Goal: Task Accomplishment & Management: Manage account settings

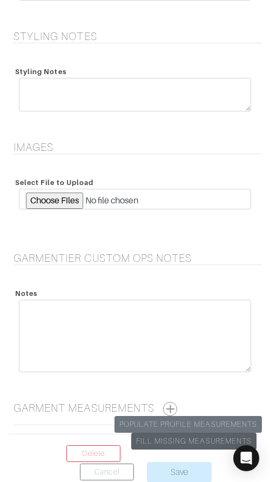
scroll to position [2329, 0]
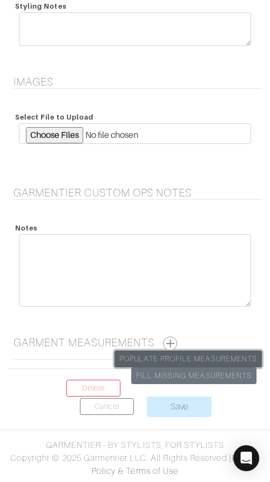
click at [215, 354] on link "Populate Profile Measurements" at bounding box center [189, 358] width 148 height 17
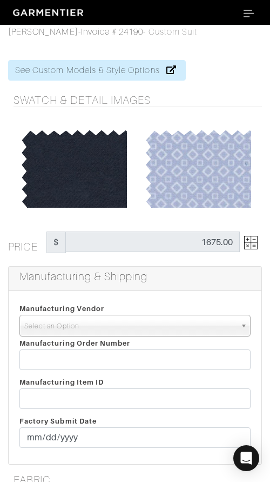
click at [149, 330] on span "Select an Option" at bounding box center [130, 326] width 212 height 22
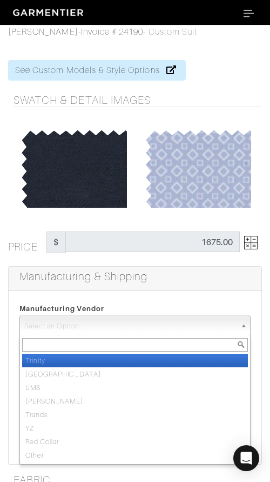
click at [162, 358] on li "Trinity" at bounding box center [135, 361] width 226 height 14
select select "1"
click at [162, 358] on input "text" at bounding box center [134, 359] width 231 height 21
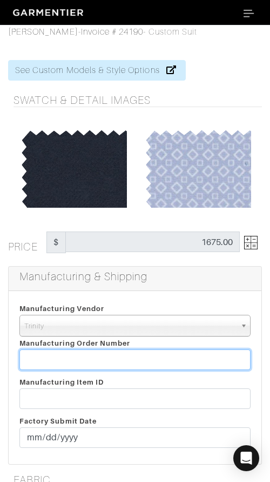
paste input "811887"
type input "811887"
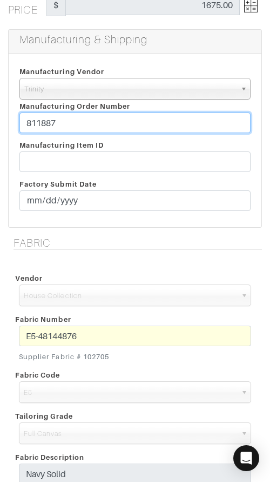
scroll to position [238, 0]
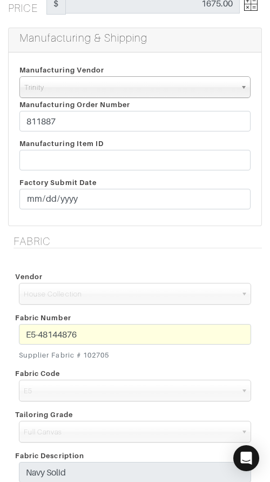
click at [132, 322] on div "Fabric Number E5-48144876 Supplier Fabric # 102705" at bounding box center [135, 337] width 249 height 56
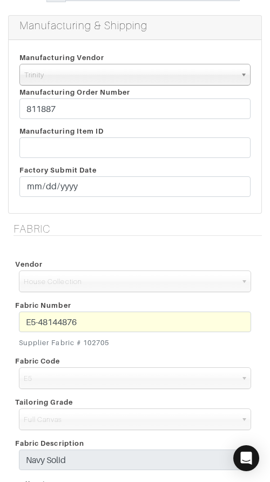
scroll to position [169, 0]
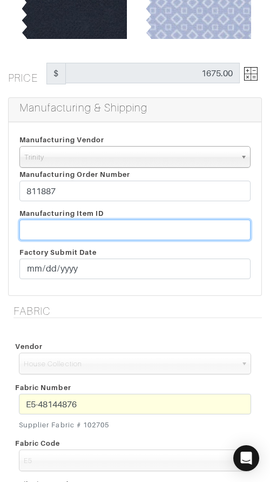
click at [198, 227] on input "text" at bounding box center [134, 230] width 231 height 21
paste input "T2-1778249."
type input "T2-1778249"
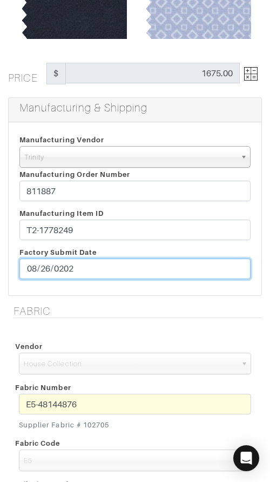
type input "2025-08-26"
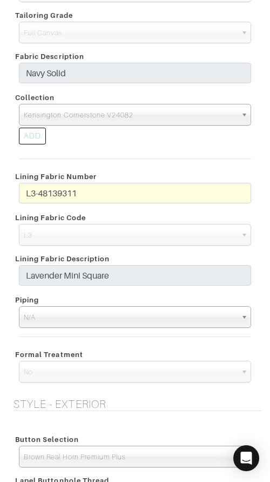
scroll to position [675, 0]
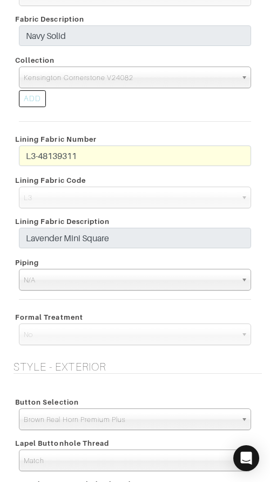
click at [13, 155] on div "L3-48139311" at bounding box center [135, 158] width 249 height 26
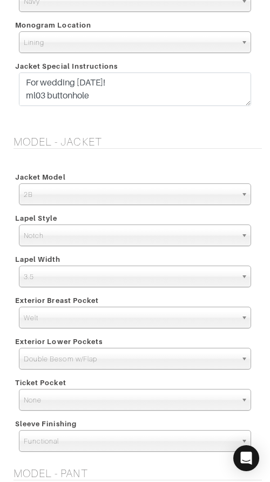
scroll to position [1468, 0]
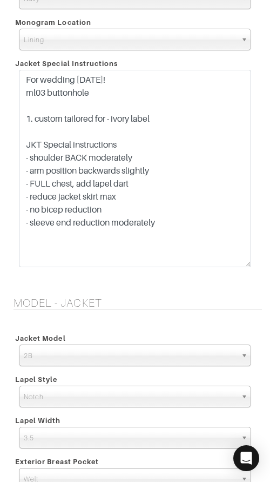
drag, startPoint x: 246, startPoint y: 99, endPoint x: 240, endPoint y: 261, distance: 161.2
click at [237, 263] on textarea "For wedding October 22! ml03 buttonhole 1. custom tailored for - ivory label JK…" at bounding box center [135, 168] width 233 height 197
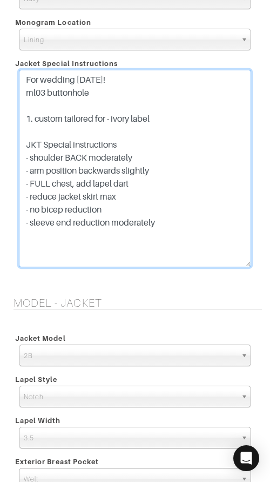
click at [167, 108] on textarea "For wedding October 22! ml03 buttonhole 1. custom tailored for - ivory label JK…" at bounding box center [135, 168] width 233 height 197
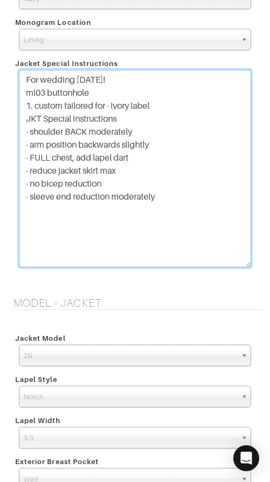
click at [177, 96] on textarea "For wedding October 22! ml03 buttonhole 1. custom tailored for - ivory label JK…" at bounding box center [135, 168] width 233 height 197
type textarea "For wedding October 22! ml03 buttonhole 1. custom tailored for - ivory label JK…"
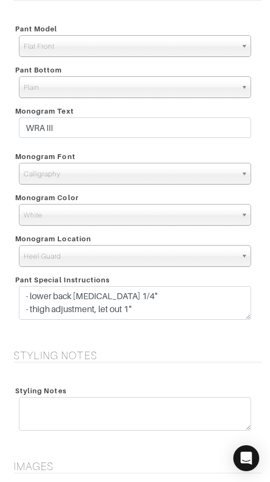
scroll to position [2122, 0]
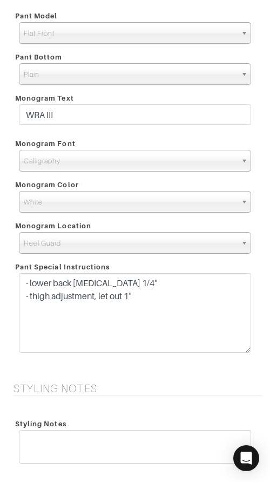
drag, startPoint x: 249, startPoint y: 304, endPoint x: 246, endPoint y: 350, distance: 46.1
click at [246, 350] on textarea "- lower back crotch 1/4" - thigh adjustment, let out 1"" at bounding box center [135, 312] width 233 height 79
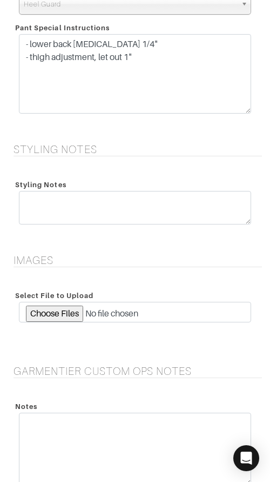
scroll to position [2539, 0]
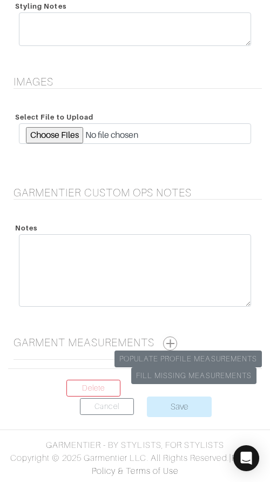
click at [174, 341] on button "button" at bounding box center [170, 343] width 14 height 14
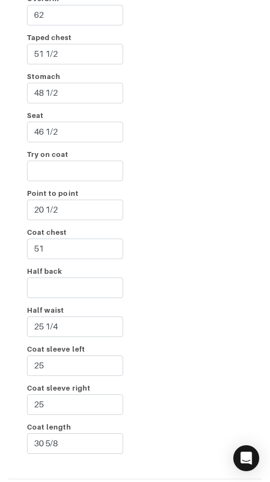
scroll to position [3018, 0]
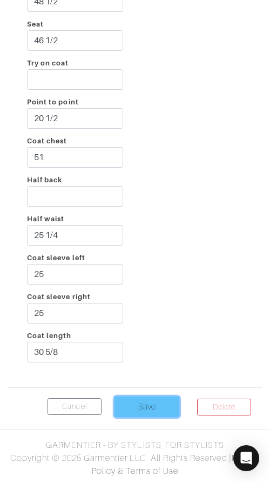
click at [160, 402] on input "Save" at bounding box center [147, 406] width 65 height 21
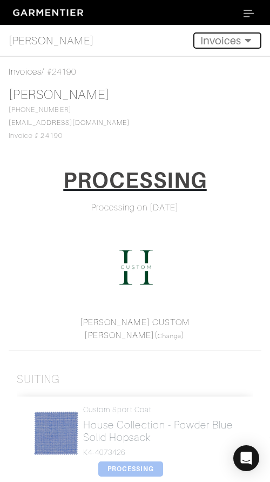
click at [221, 39] on button "Invoices" at bounding box center [228, 40] width 68 height 16
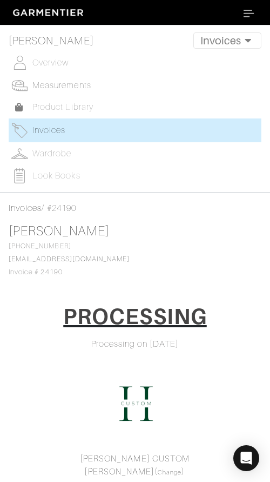
click at [55, 83] on span "Measurements" at bounding box center [61, 86] width 59 height 10
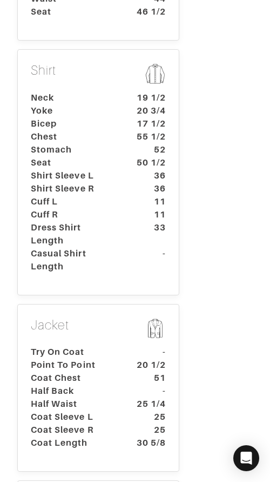
scroll to position [445, 0]
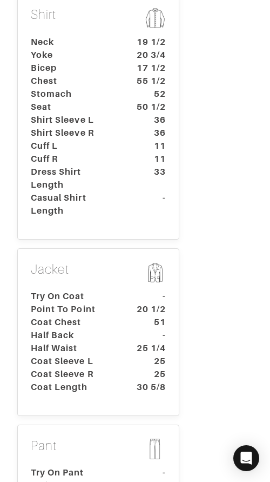
click at [101, 303] on dt "Point To Point" at bounding box center [73, 309] width 101 height 13
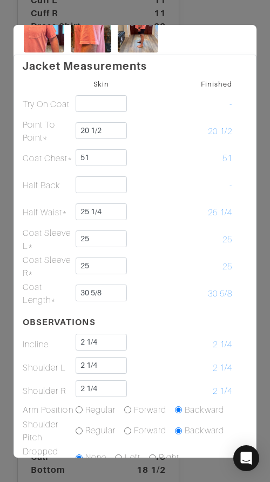
scroll to position [0, 0]
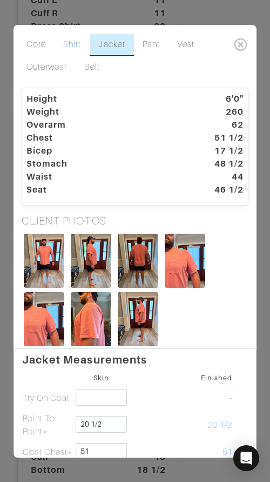
click at [75, 46] on link "Shirt" at bounding box center [72, 45] width 35 height 23
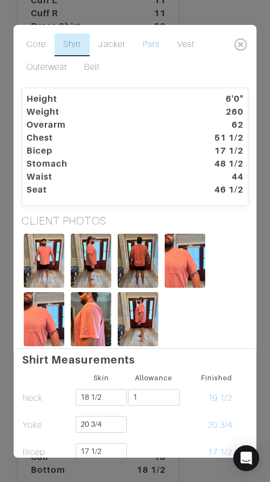
click at [146, 44] on link "Pant" at bounding box center [151, 45] width 35 height 23
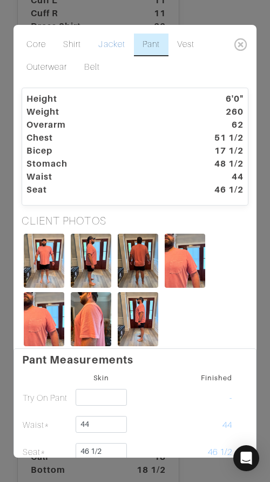
click at [112, 45] on link "Jacket" at bounding box center [112, 45] width 44 height 23
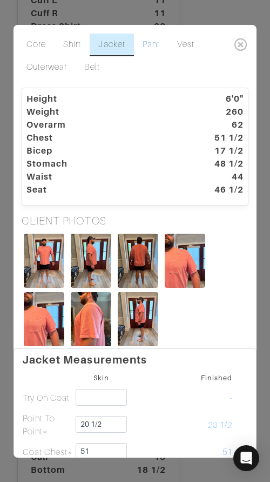
click at [154, 37] on link "Pant" at bounding box center [151, 45] width 35 height 23
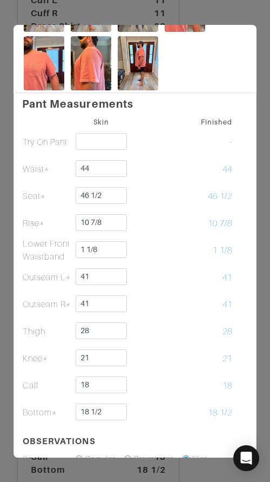
scroll to position [263, 0]
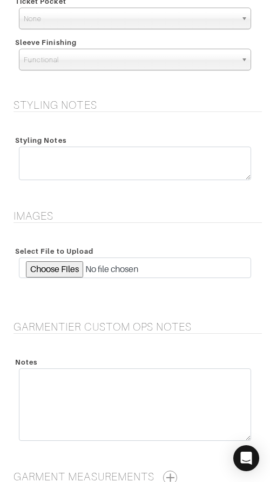
scroll to position [1981, 0]
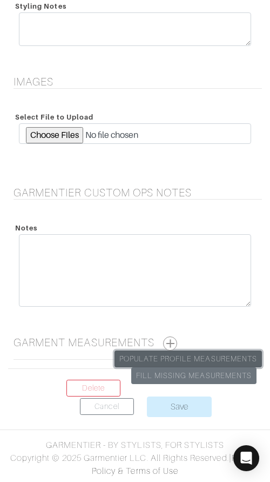
click at [201, 357] on link "Populate Profile Measurements" at bounding box center [189, 358] width 148 height 17
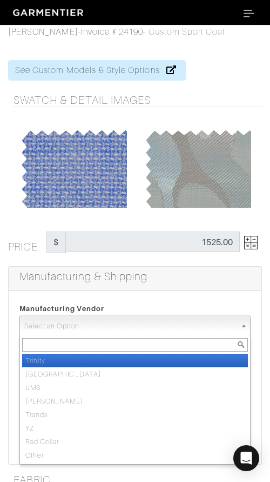
click at [170, 335] on span "Select an Option" at bounding box center [130, 326] width 212 height 22
click at [185, 358] on li "Trinity" at bounding box center [135, 361] width 226 height 14
select select "1"
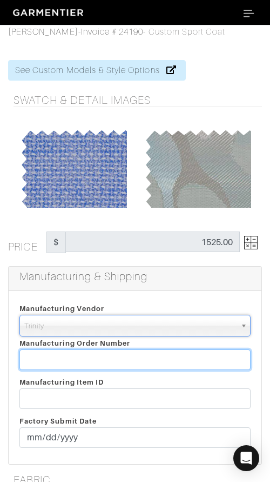
click at [185, 360] on input "text" at bounding box center [134, 359] width 231 height 21
paste input "811887"
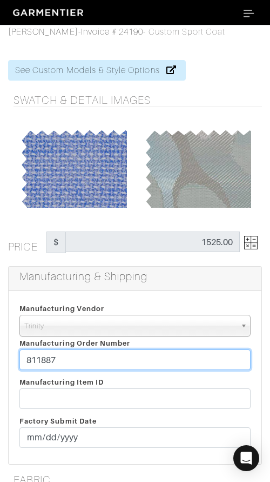
type input "811887"
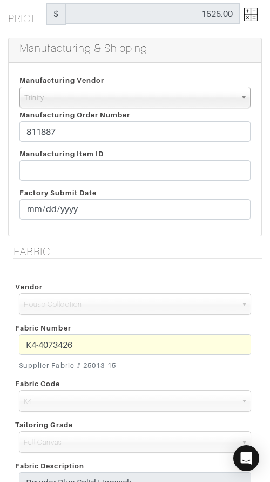
scroll to position [222, 0]
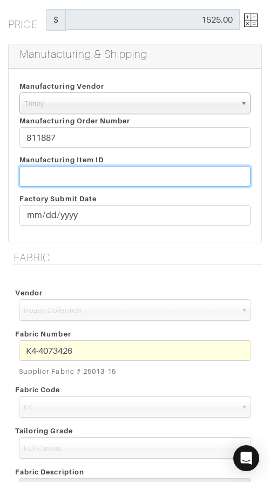
click at [139, 174] on input "text" at bounding box center [134, 176] width 231 height 21
paste input "T2-1778245."
type input "T2-1778245"
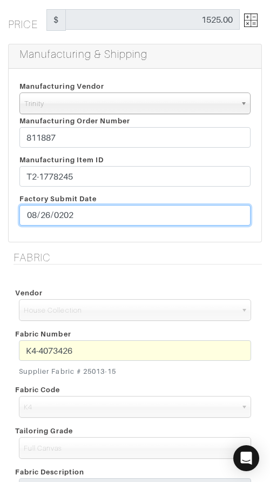
type input "2025-08-26"
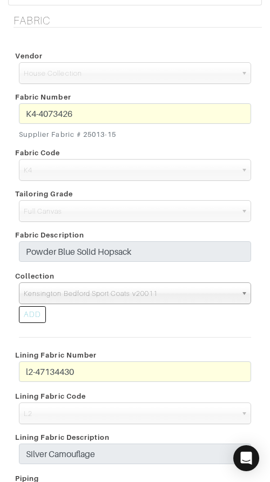
scroll to position [455, 0]
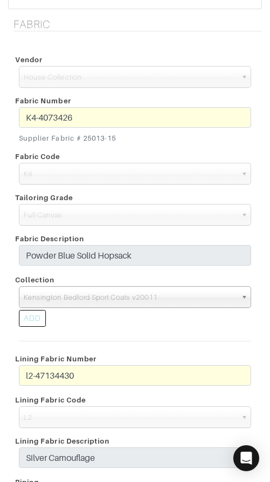
click at [14, 120] on div "K4-4073426 Supplier Fabric # 25013-15" at bounding box center [135, 127] width 249 height 41
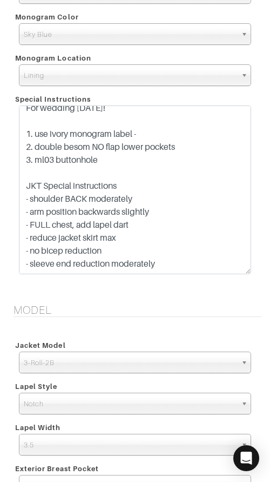
scroll to position [0, 0]
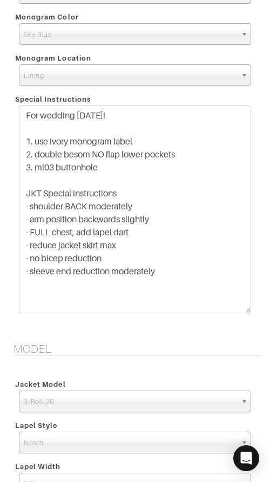
drag, startPoint x: 247, startPoint y: 137, endPoint x: 246, endPoint y: 312, distance: 174.7
click at [249, 311] on textarea "For wedding October 22! 1. use ivory monogram label - 2. double besom NO flap l…" at bounding box center [135, 209] width 233 height 208
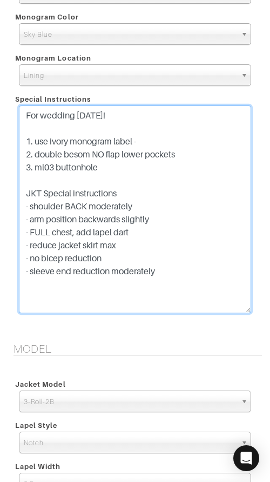
click at [108, 124] on textarea "For wedding October 22! 1. use ivory monogram label - 2. double besom NO flap l…" at bounding box center [135, 209] width 233 height 208
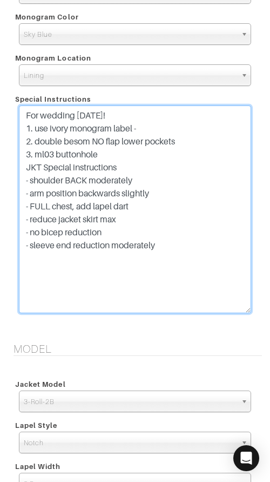
type textarea "For wedding October 22! 1. use ivory monogram label - 2. double besom NO flap l…"
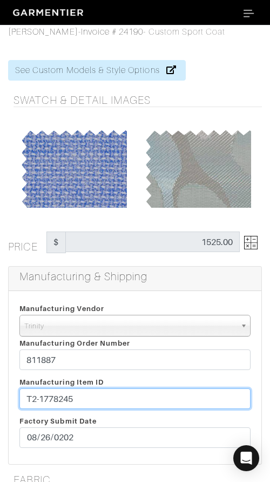
drag, startPoint x: 136, startPoint y: 400, endPoint x: 146, endPoint y: 381, distance: 21.5
click at [143, 383] on div "Manufacturing Item ID T2-1778245 Factory Submit Date 2025-08-26" at bounding box center [135, 414] width 248 height 78
paste input "6"
type input "T2-1778246"
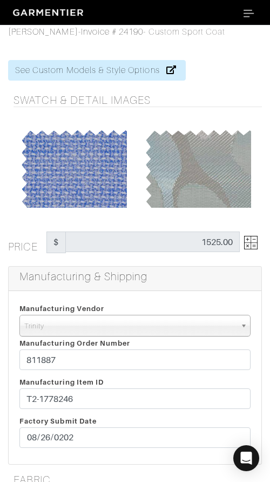
click at [154, 371] on div "Manufacturing Vendor Trinity London UMS W. Kleinberg Trands YZ Red Collar Other…" at bounding box center [135, 339] width 248 height 74
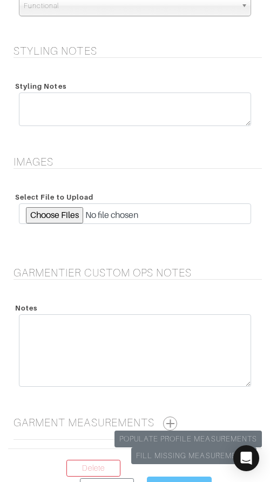
scroll to position [2155, 0]
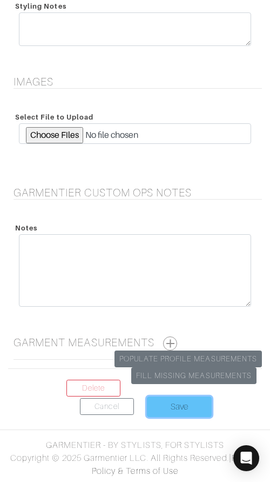
click at [171, 408] on input "Save" at bounding box center [179, 406] width 65 height 21
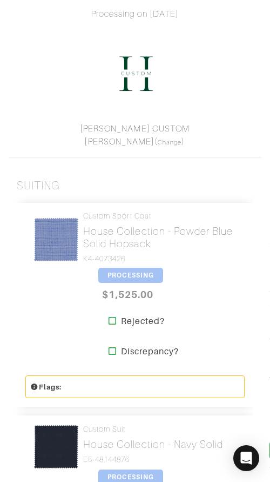
scroll to position [196, 0]
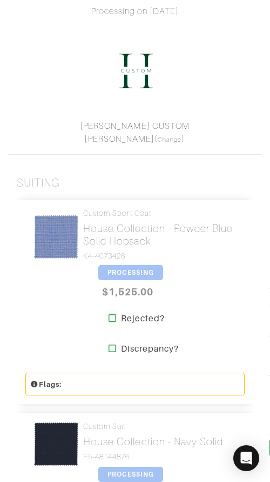
click at [122, 267] on span "PROCESSING" at bounding box center [130, 272] width 65 height 15
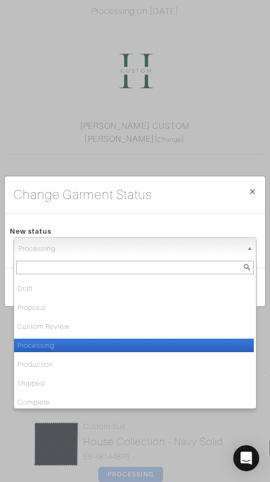
click at [154, 241] on span "Processing" at bounding box center [130, 249] width 224 height 22
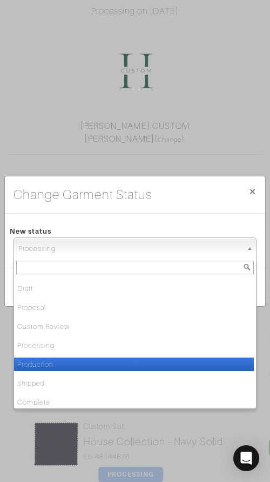
drag, startPoint x: 107, startPoint y: 362, endPoint x: 156, endPoint y: 329, distance: 59.7
click at [107, 362] on li "Production" at bounding box center [134, 364] width 240 height 14
select select "Production"
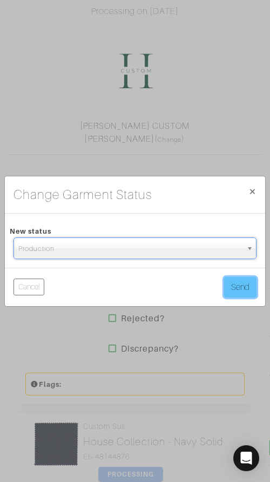
click at [233, 290] on button "Send" at bounding box center [240, 287] width 32 height 21
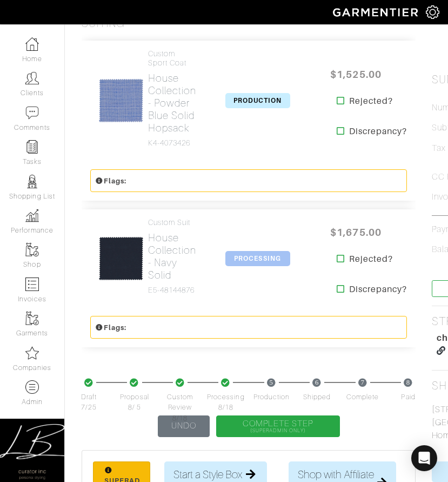
scroll to position [269, 0]
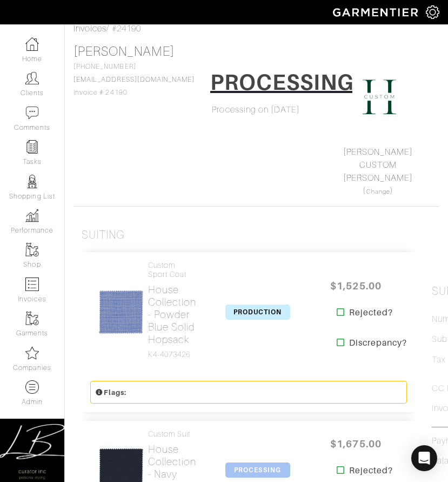
scroll to position [3, 0]
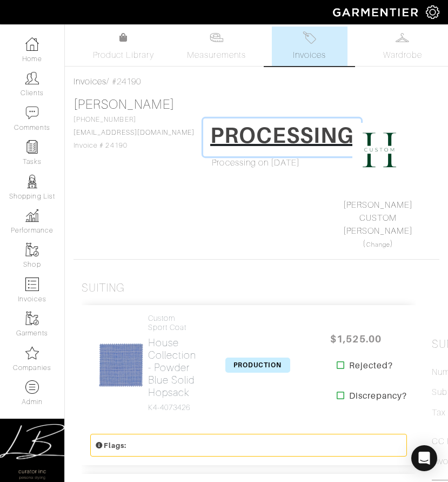
click at [249, 129] on h1 "PROCESSING" at bounding box center [282, 135] width 144 height 26
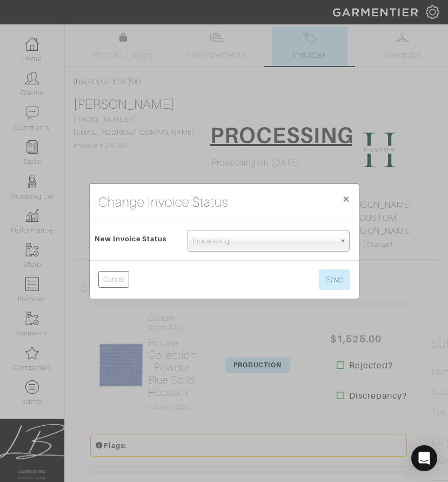
click at [261, 245] on span "Processing" at bounding box center [263, 241] width 143 height 22
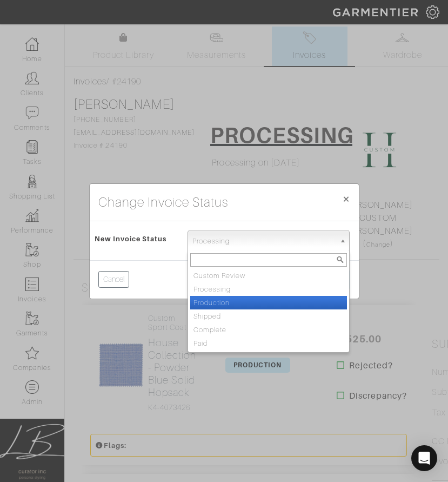
drag, startPoint x: 261, startPoint y: 300, endPoint x: 274, endPoint y: 294, distance: 14.6
click at [261, 300] on li "Production" at bounding box center [268, 303] width 157 height 14
select select "Production"
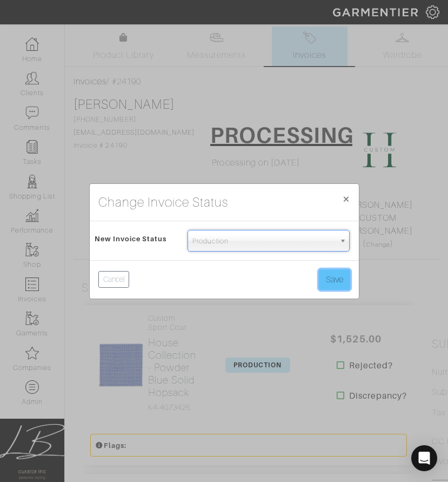
click at [270, 285] on button "Save" at bounding box center [334, 279] width 31 height 21
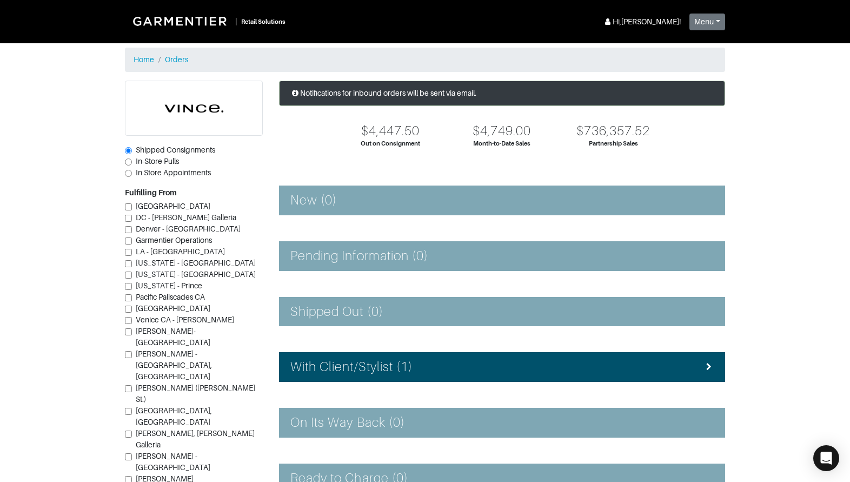
click at [163, 161] on span "In-Store Pulls" at bounding box center [157, 161] width 43 height 9
click at [132, 161] on input "In-Store Pulls" at bounding box center [128, 161] width 7 height 7
radio input "true"
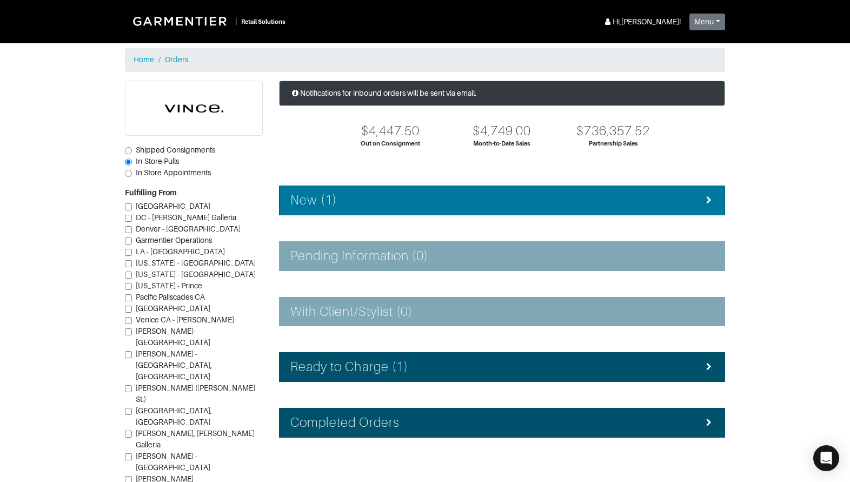
click at [394, 207] on div "New (1)" at bounding box center [501, 200] width 423 height 16
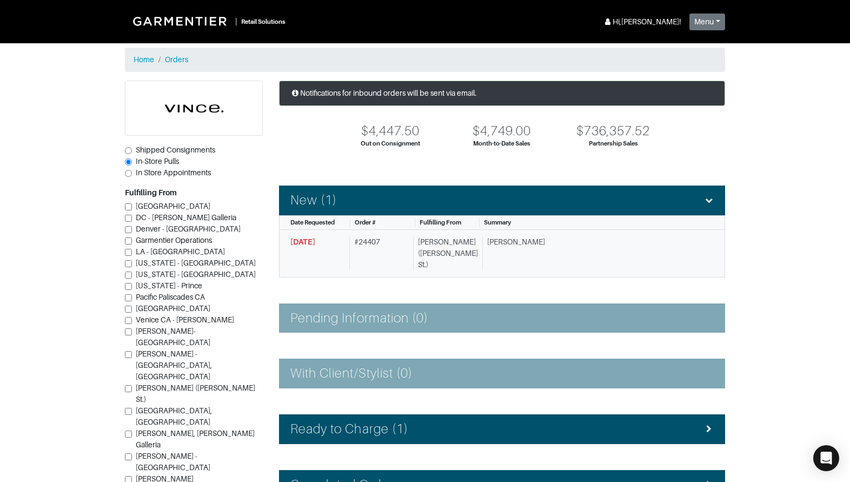
click at [435, 242] on div "[PERSON_NAME] ([PERSON_NAME] St.)" at bounding box center [445, 253] width 65 height 34
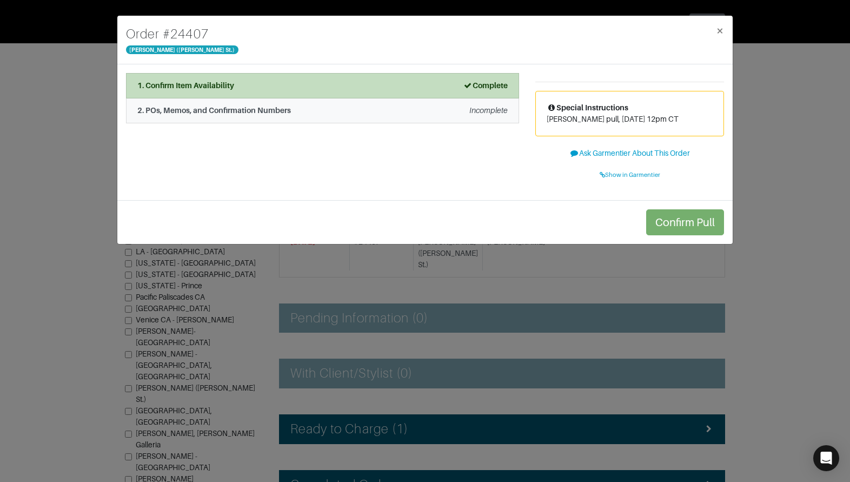
click at [363, 118] on li "2. POs, Memos, and Confirmation Numbers Incomplete" at bounding box center [322, 110] width 393 height 25
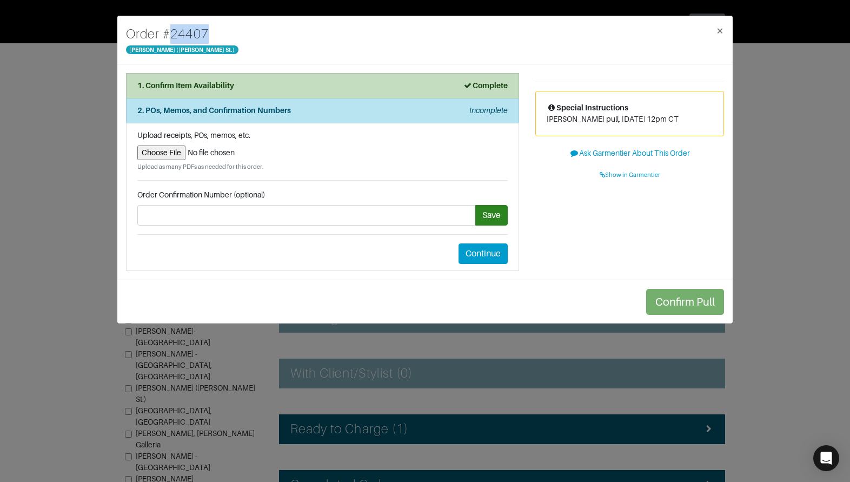
drag, startPoint x: 162, startPoint y: 31, endPoint x: 226, endPoint y: 4, distance: 69.5
click at [219, 29] on div "Order # 24407 [PERSON_NAME][GEOGRAPHIC_DATA] ([PERSON_NAME] St.) ×" at bounding box center [424, 40] width 615 height 49
copy h4 "# 24407"
